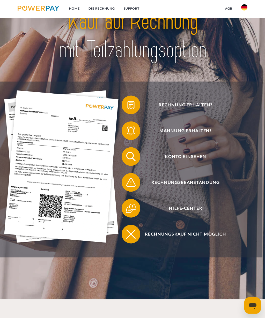
scroll to position [39, 0]
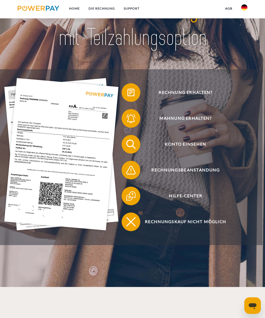
click at [240, 83] on div "Rechnung erhalten?" at bounding box center [182, 93] width 140 height 26
click at [200, 97] on span "Rechnung erhalten?" at bounding box center [185, 92] width 114 height 19
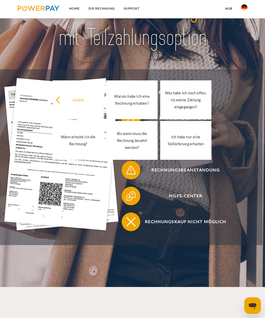
click at [242, 123] on span "Mahnung erhalten?" at bounding box center [185, 118] width 114 height 19
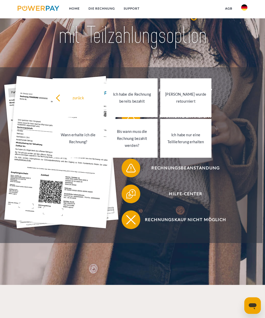
scroll to position [41, 0]
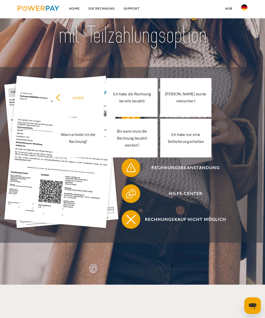
click at [87, 140] on div "Wann erhalte ich die Rechnung?" at bounding box center [78, 138] width 45 height 14
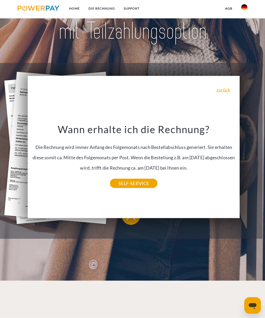
scroll to position [45, 0]
click at [226, 92] on link "zurück" at bounding box center [223, 89] width 14 height 5
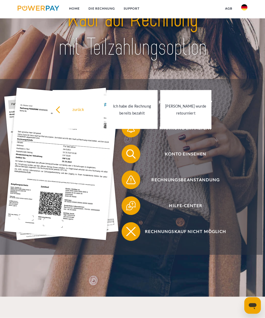
scroll to position [29, 0]
click at [104, 6] on link "DIE RECHNUNG" at bounding box center [101, 8] width 35 height 9
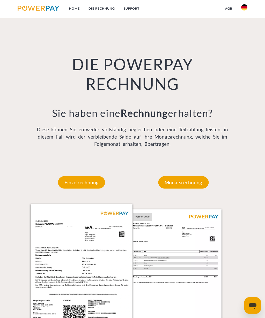
scroll to position [353, 0]
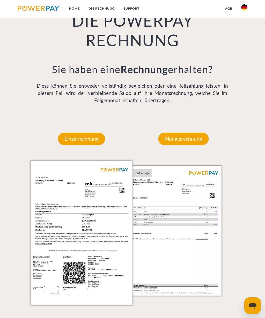
click at [78, 7] on link "Home" at bounding box center [74, 8] width 19 height 9
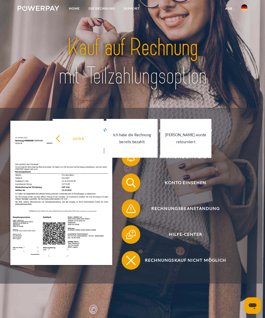
scroll to position [353, 0]
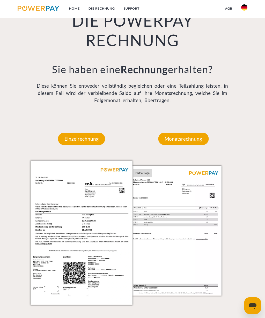
click at [107, 7] on link "DIE RECHNUNG" at bounding box center [101, 8] width 35 height 9
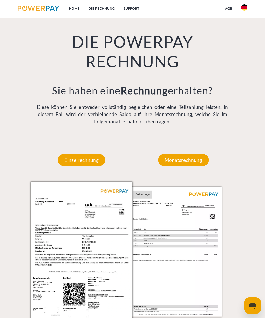
scroll to position [330, 0]
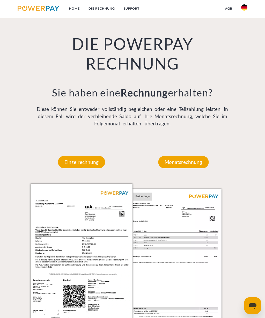
click at [99, 11] on link "DIE RECHNUNG" at bounding box center [101, 8] width 35 height 9
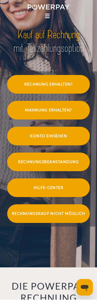
click at [73, 141] on span "Konto einsehen" at bounding box center [48, 137] width 83 height 19
